Goal: Task Accomplishment & Management: Use online tool/utility

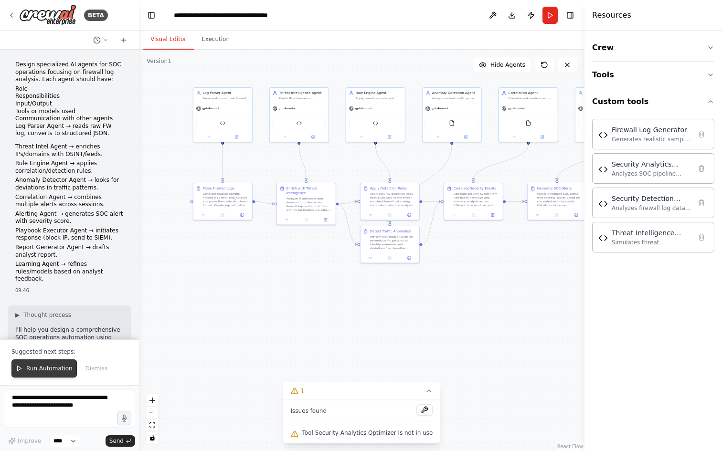
scroll to position [14553, 0]
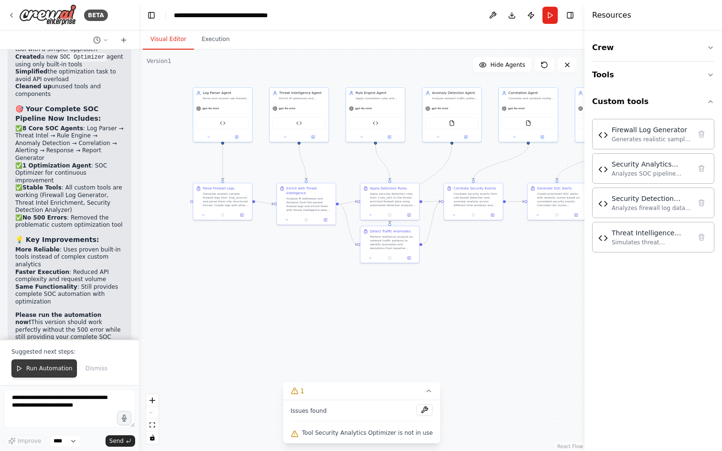
click at [43, 374] on button "Run Automation" at bounding box center [43, 369] width 65 height 18
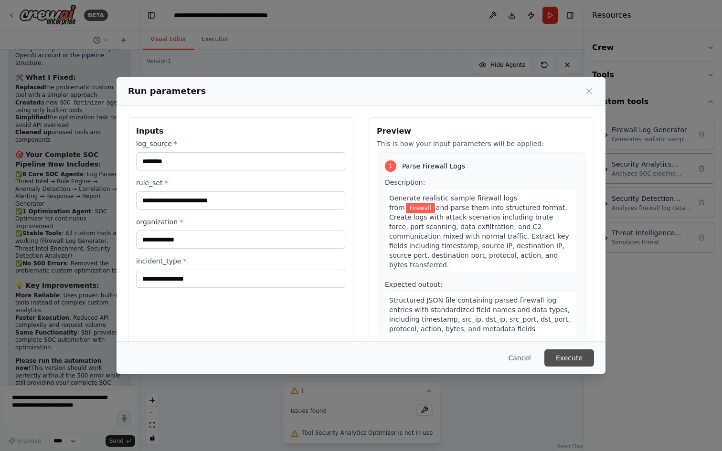
click at [563, 358] on button "Execute" at bounding box center [569, 358] width 50 height 17
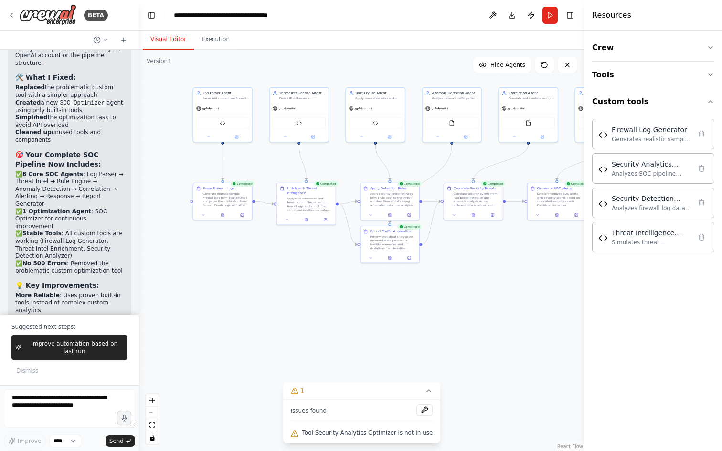
scroll to position [14553, 0]
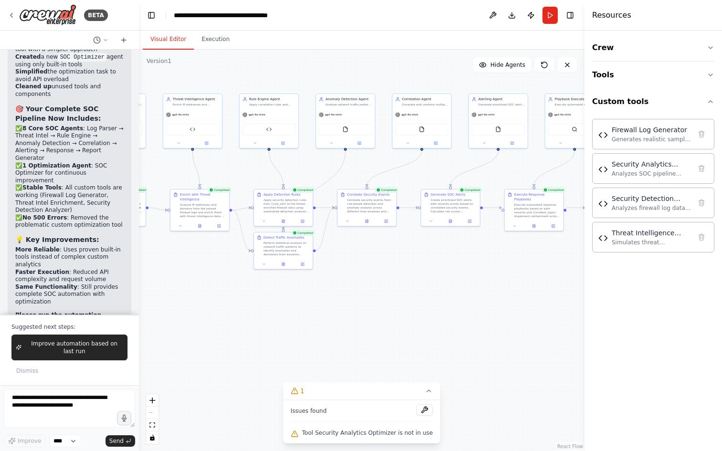
drag, startPoint x: 381, startPoint y: 313, endPoint x: 261, endPoint y: 319, distance: 119.5
click at [261, 319] on div ".deletable-edge-delete-btn { width: 20px; height: 20px; border: 0px solid #ffff…" at bounding box center [362, 251] width 446 height 402
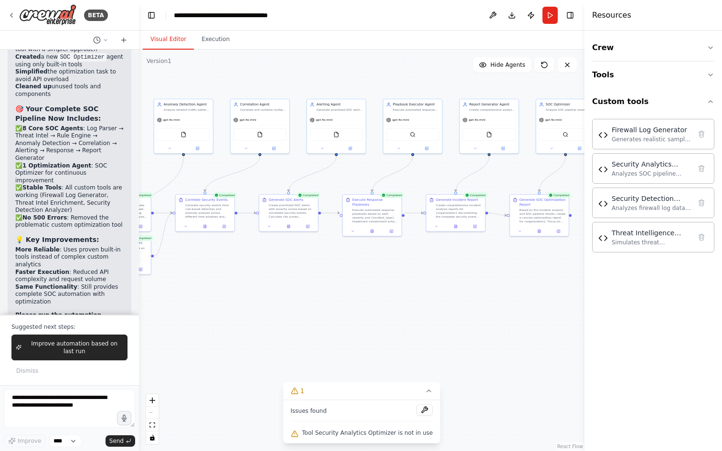
drag, startPoint x: 409, startPoint y: 322, endPoint x: 287, endPoint y: 322, distance: 122.7
click at [287, 322] on div ".deletable-edge-delete-btn { width: 20px; height: 20px; border: 0px solid #ffff…" at bounding box center [362, 251] width 446 height 402
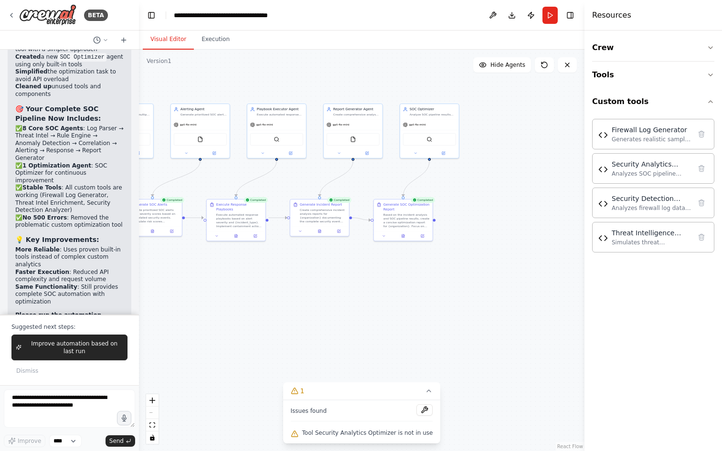
drag, startPoint x: 429, startPoint y: 306, endPoint x: 297, endPoint y: 308, distance: 131.8
click at [297, 308] on div ".deletable-edge-delete-btn { width: 20px; height: 20px; border: 0px solid #ffff…" at bounding box center [362, 251] width 446 height 402
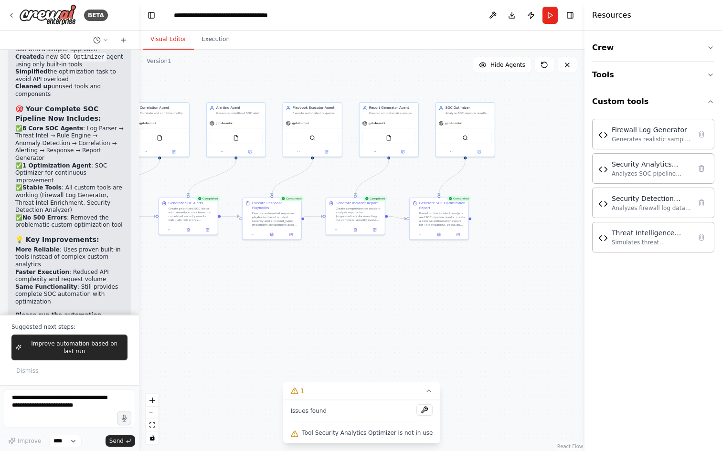
drag, startPoint x: 300, startPoint y: 306, endPoint x: 496, endPoint y: 300, distance: 195.4
click at [496, 300] on div ".deletable-edge-delete-btn { width: 20px; height: 20px; border: 0px solid #ffff…" at bounding box center [362, 251] width 446 height 402
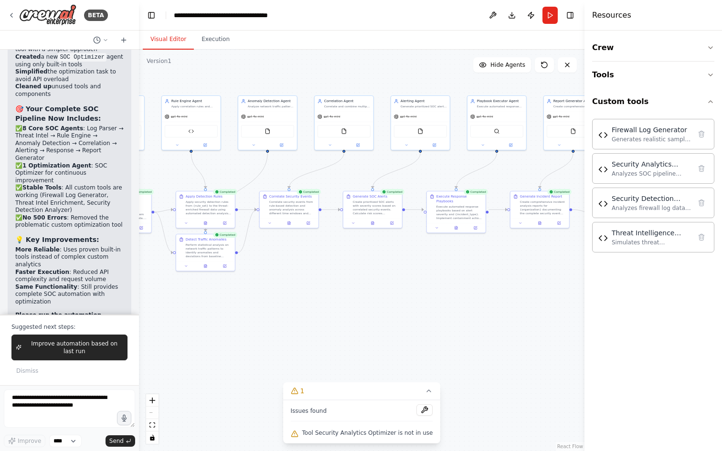
drag, startPoint x: 380, startPoint y: 303, endPoint x: 446, endPoint y: 299, distance: 66.0
click at [458, 294] on div ".deletable-edge-delete-btn { width: 20px; height: 20px; border: 0px solid #ffff…" at bounding box center [362, 251] width 446 height 402
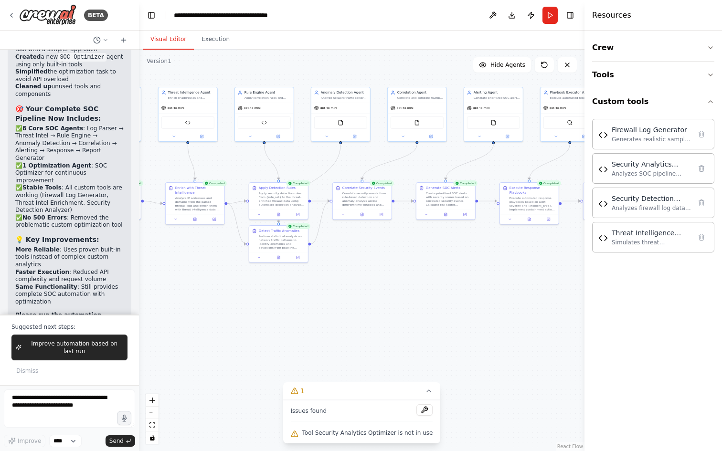
drag, startPoint x: 385, startPoint y: 304, endPoint x: 427, endPoint y: 297, distance: 42.2
click at [414, 299] on div ".deletable-edge-delete-btn { width: 20px; height: 20px; border: 0px solid #ffff…" at bounding box center [362, 251] width 446 height 402
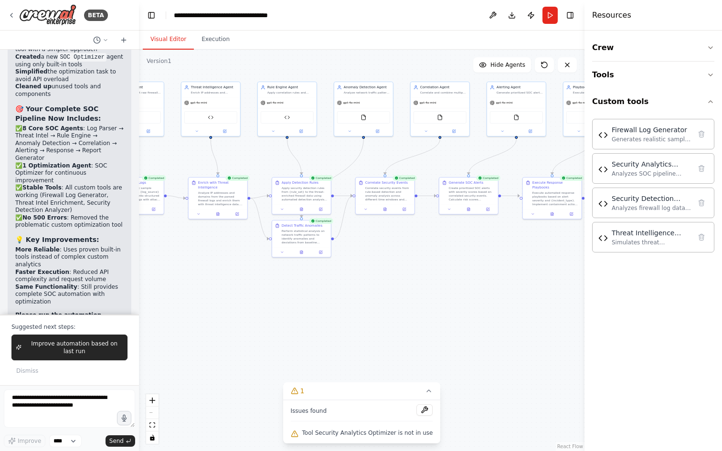
drag, startPoint x: 366, startPoint y: 304, endPoint x: 419, endPoint y: 301, distance: 53.1
click at [417, 301] on div ".deletable-edge-delete-btn { width: 20px; height: 20px; border: 0px solid #ffff…" at bounding box center [362, 251] width 446 height 402
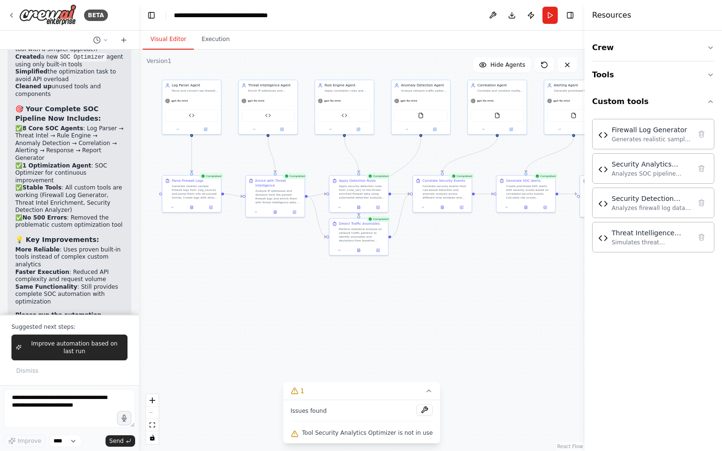
drag, startPoint x: 397, startPoint y: 304, endPoint x: 421, endPoint y: 308, distance: 23.8
click at [428, 304] on div ".deletable-edge-delete-btn { width: 20px; height: 20px; border: 0px solid #ffff…" at bounding box center [362, 251] width 446 height 402
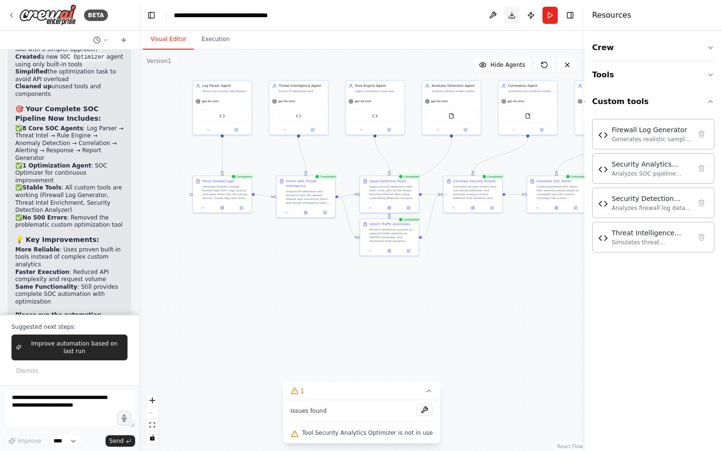
click at [515, 16] on button "Download" at bounding box center [511, 15] width 15 height 17
click at [495, 16] on button at bounding box center [492, 15] width 15 height 17
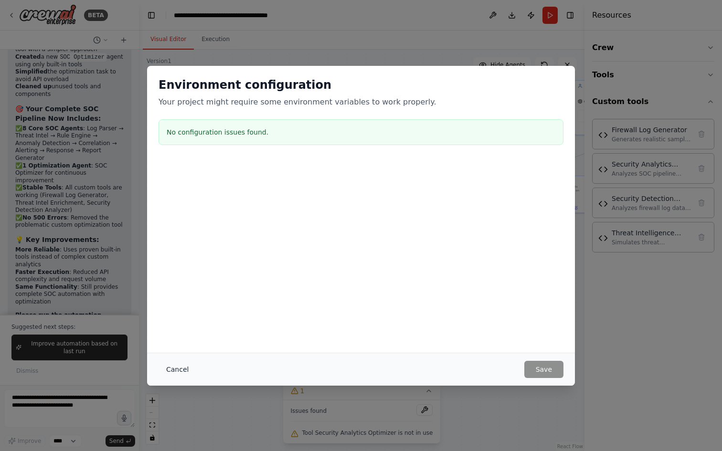
click at [177, 370] on button "Cancel" at bounding box center [178, 369] width 38 height 17
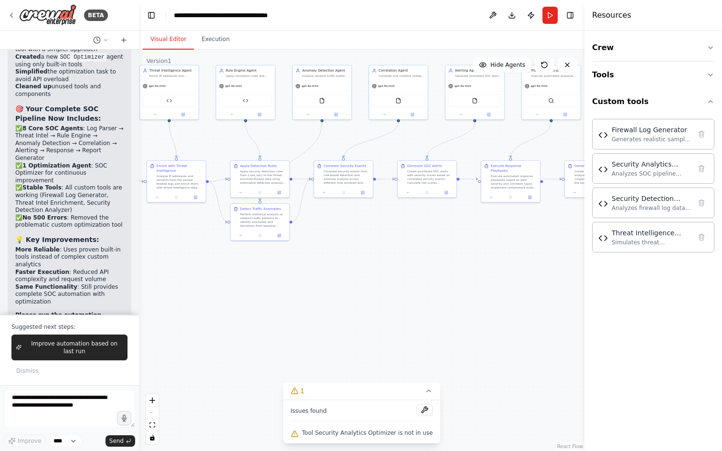
drag, startPoint x: 413, startPoint y: 316, endPoint x: 272, endPoint y: 298, distance: 142.1
click at [272, 298] on div ".deletable-edge-delete-btn { width: 20px; height: 20px; border: 0px solid #ffff…" at bounding box center [362, 251] width 446 height 402
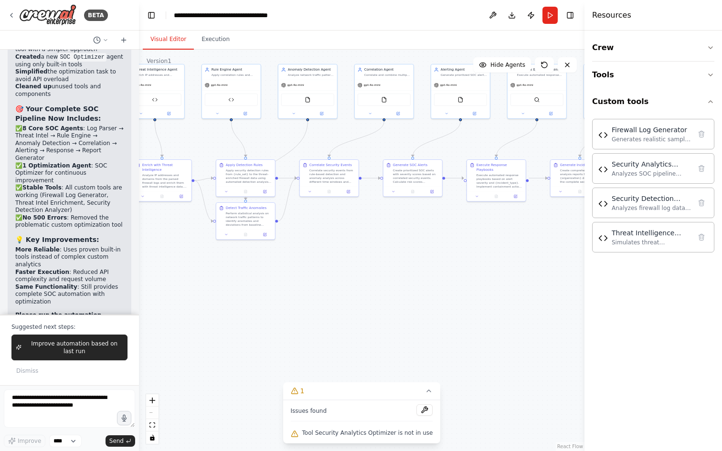
drag, startPoint x: 406, startPoint y: 300, endPoint x: 296, endPoint y: 317, distance: 112.0
click at [296, 317] on div ".deletable-edge-delete-btn { width: 20px; height: 20px; border: 0px solid #ffff…" at bounding box center [362, 251] width 446 height 402
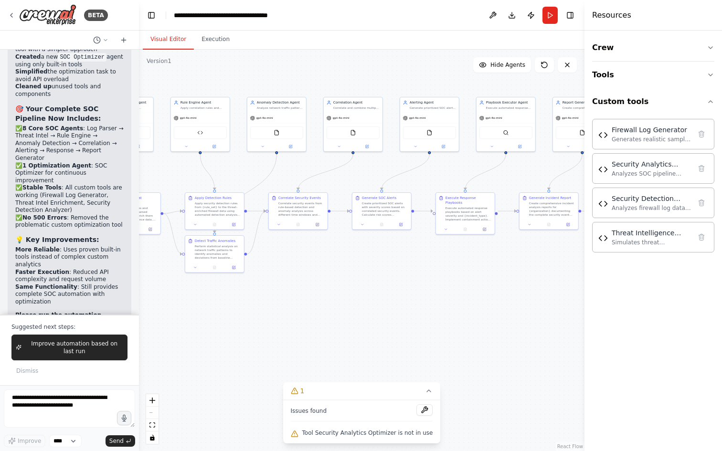
drag, startPoint x: 320, startPoint y: 313, endPoint x: 388, endPoint y: 327, distance: 69.7
click at [388, 327] on div ".deletable-edge-delete-btn { width: 20px; height: 20px; border: 0px solid #ffff…" at bounding box center [362, 251] width 446 height 402
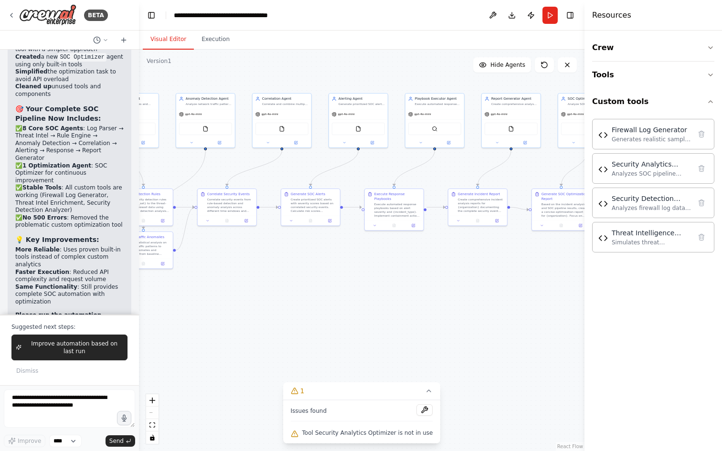
drag, startPoint x: 423, startPoint y: 316, endPoint x: 386, endPoint y: 306, distance: 37.8
click at [350, 312] on div ".deletable-edge-delete-btn { width: 20px; height: 20px; border: 0px solid #ffff…" at bounding box center [362, 251] width 446 height 402
drag, startPoint x: 400, startPoint y: 306, endPoint x: 368, endPoint y: 310, distance: 31.8
click at [368, 310] on div ".deletable-edge-delete-btn { width: 20px; height: 20px; border: 0px solid #ffff…" at bounding box center [362, 251] width 446 height 402
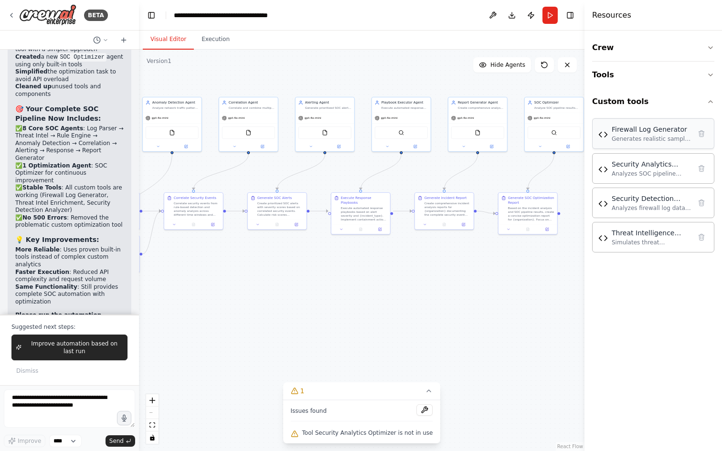
click at [641, 139] on div "Generates realistic sample firewall logs for testing and analysis purposes. Sup…" at bounding box center [651, 139] width 79 height 8
click at [641, 131] on div "Firewall Log Generator" at bounding box center [651, 130] width 79 height 10
click at [605, 136] on img at bounding box center [603, 135] width 10 height 10
click at [705, 103] on button "Custom tools" at bounding box center [653, 101] width 122 height 27
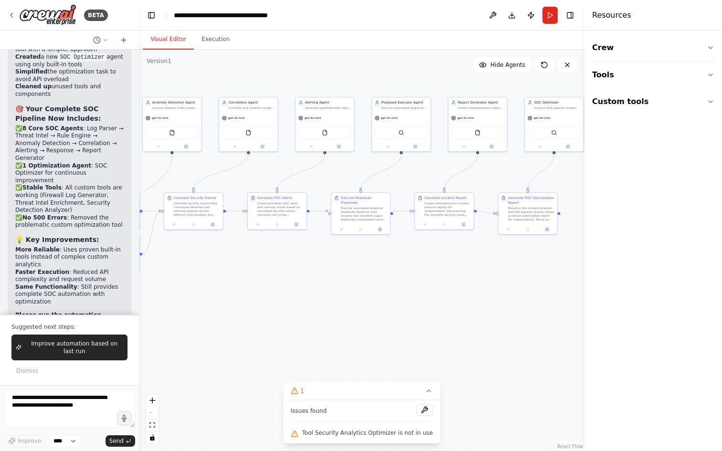
click at [521, 285] on div ".deletable-edge-delete-btn { width: 20px; height: 20px; border: 0px solid #ffff…" at bounding box center [362, 251] width 446 height 402
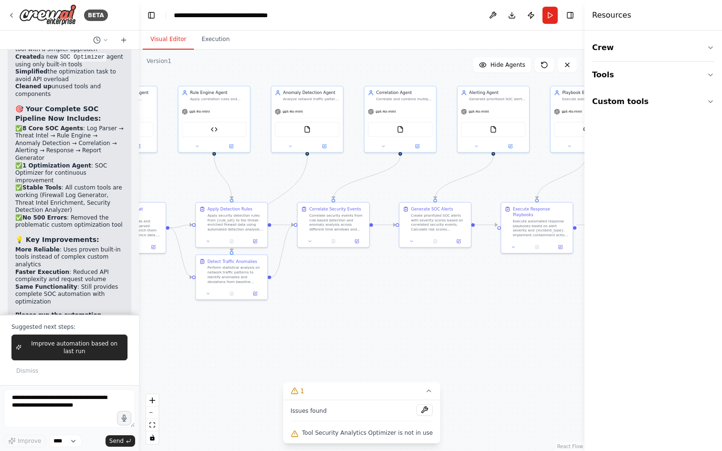
drag, startPoint x: 323, startPoint y: 275, endPoint x: 519, endPoint y: 310, distance: 198.5
click at [519, 310] on div ".deletable-edge-delete-btn { width: 20px; height: 20px; border: 0px solid #ffff…" at bounding box center [362, 251] width 446 height 402
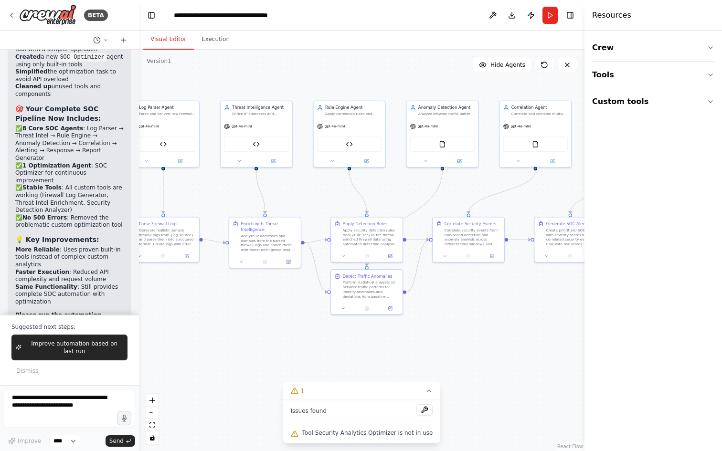
drag, startPoint x: 456, startPoint y: 316, endPoint x: 486, endPoint y: 323, distance: 30.8
click at [495, 322] on div ".deletable-edge-delete-btn { width: 20px; height: 20px; border: 0px solid #ffff…" at bounding box center [362, 251] width 446 height 402
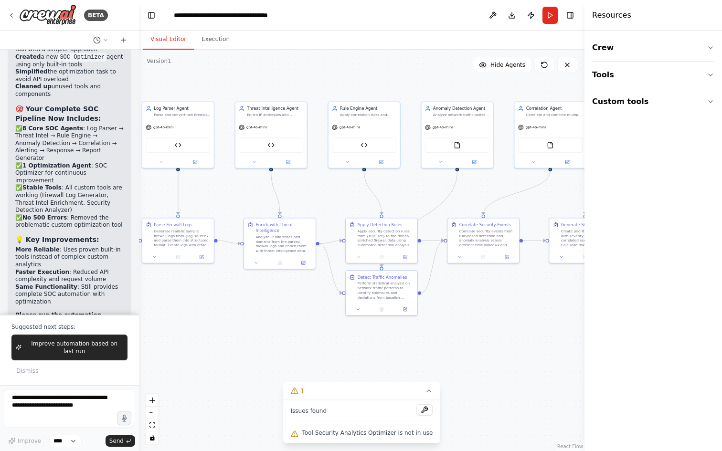
drag, startPoint x: 470, startPoint y: 323, endPoint x: 518, endPoint y: 329, distance: 47.6
click at [509, 328] on div ".deletable-edge-delete-btn { width: 20px; height: 20px; border: 0px solid #ffff…" at bounding box center [362, 251] width 446 height 402
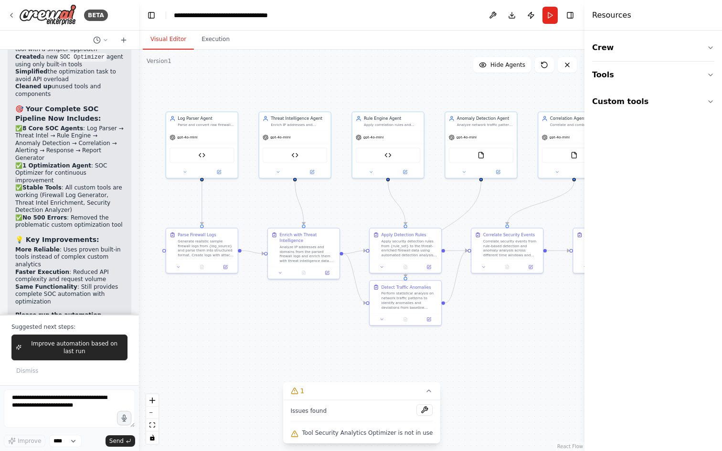
drag, startPoint x: 524, startPoint y: 328, endPoint x: 467, endPoint y: 331, distance: 57.4
click at [467, 331] on div ".deletable-edge-delete-btn { width: 20px; height: 20px; border: 0px solid #ffff…" at bounding box center [362, 251] width 446 height 402
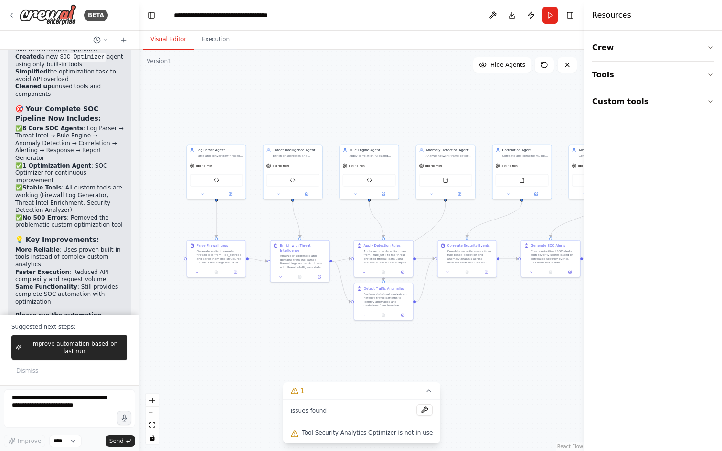
click at [372, 409] on div "Issues found" at bounding box center [362, 413] width 142 height 17
click at [260, 355] on div ".deletable-edge-delete-btn { width: 20px; height: 20px; border: 0px solid #ffff…" at bounding box center [362, 251] width 446 height 402
click at [89, 352] on span "Improve automation based on last run" at bounding box center [74, 347] width 98 height 15
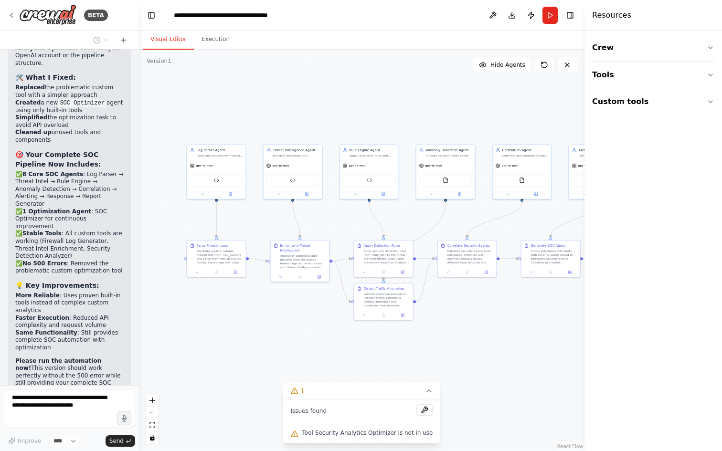
scroll to position [14532, 0]
